Goal: Book appointment/travel/reservation

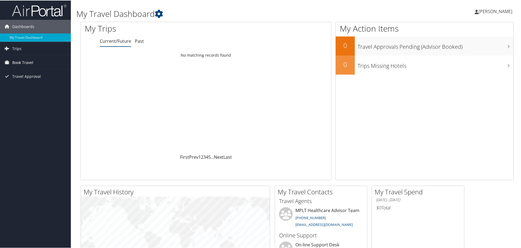
click at [23, 63] on span "Book Travel" at bounding box center [22, 62] width 21 height 14
click at [27, 90] on link "Book/Manage Online Trips" at bounding box center [35, 89] width 71 height 8
